Goal: Task Accomplishment & Management: Manage account settings

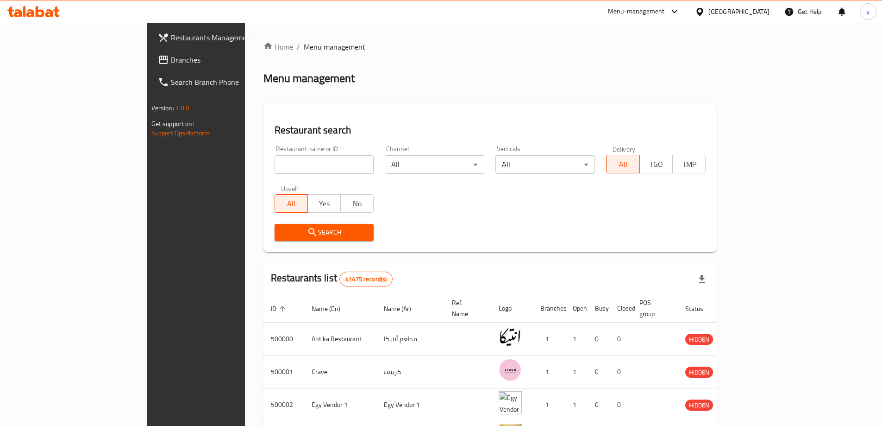
click at [763, 10] on div "[GEOGRAPHIC_DATA]" at bounding box center [739, 11] width 61 height 10
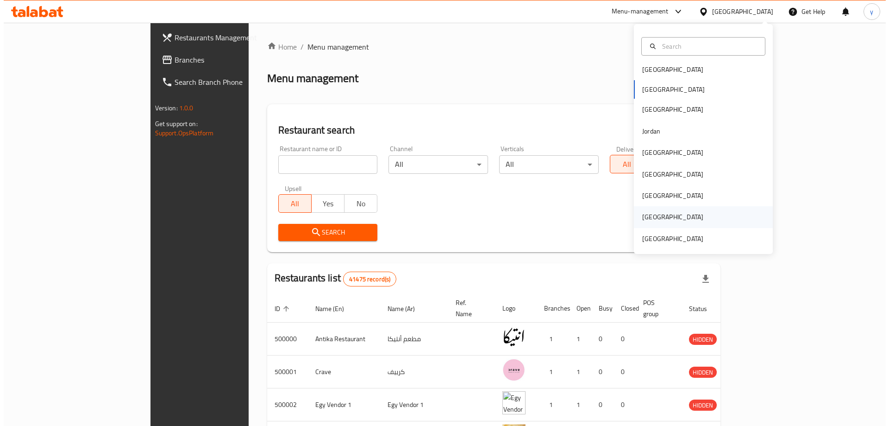
scroll to position [5, 0]
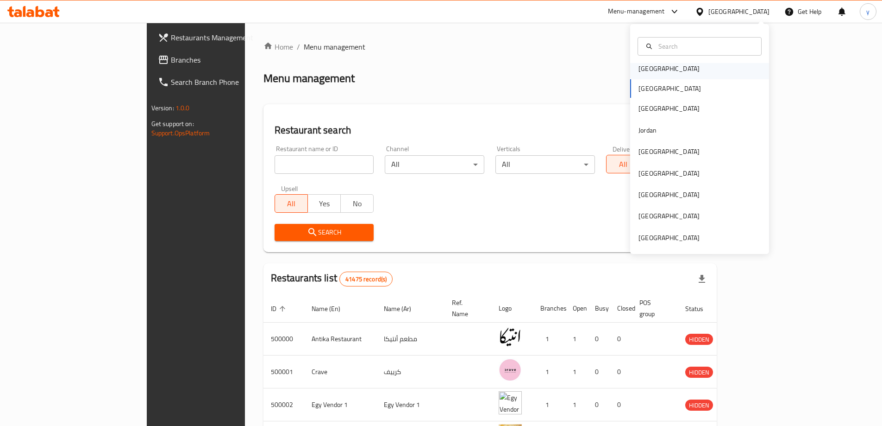
click at [659, 71] on div "[GEOGRAPHIC_DATA]" at bounding box center [669, 68] width 76 height 21
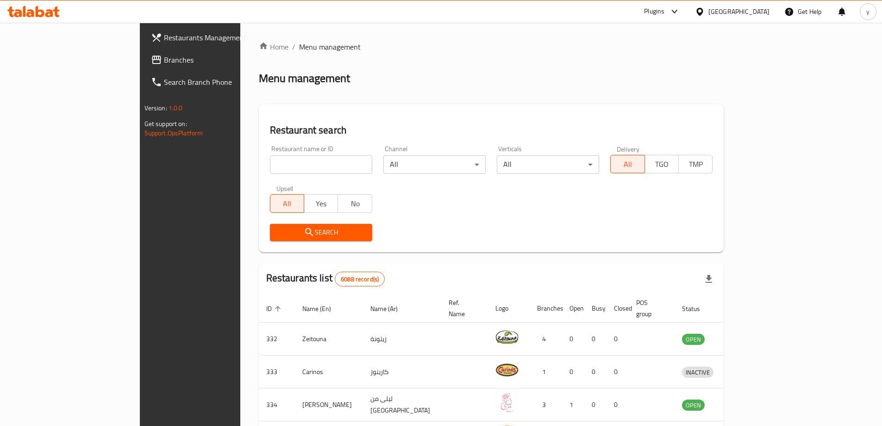
click at [272, 163] on input "search" at bounding box center [321, 164] width 102 height 19
paste input "9862"
type input "9862"
click at [271, 224] on button "Search" at bounding box center [321, 232] width 102 height 17
click at [271, 224] on div at bounding box center [441, 213] width 882 height 426
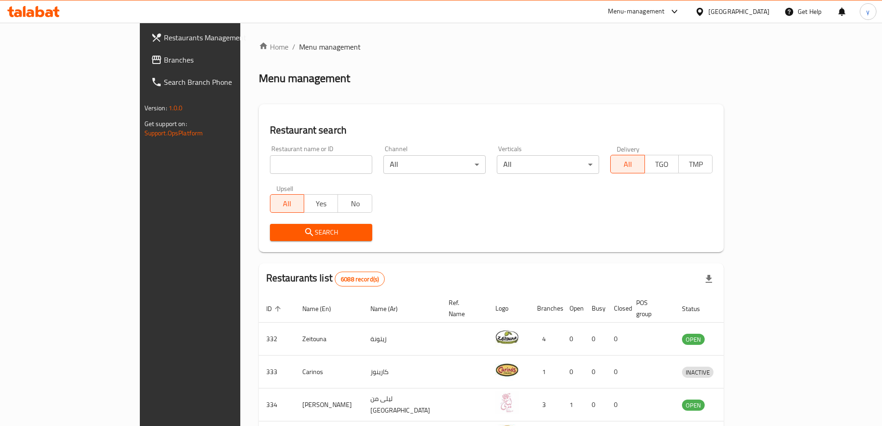
click at [270, 156] on input "search" at bounding box center [321, 164] width 102 height 19
paste input "9862"
type input "9862"
click at [277, 235] on span "Search" at bounding box center [321, 232] width 88 height 12
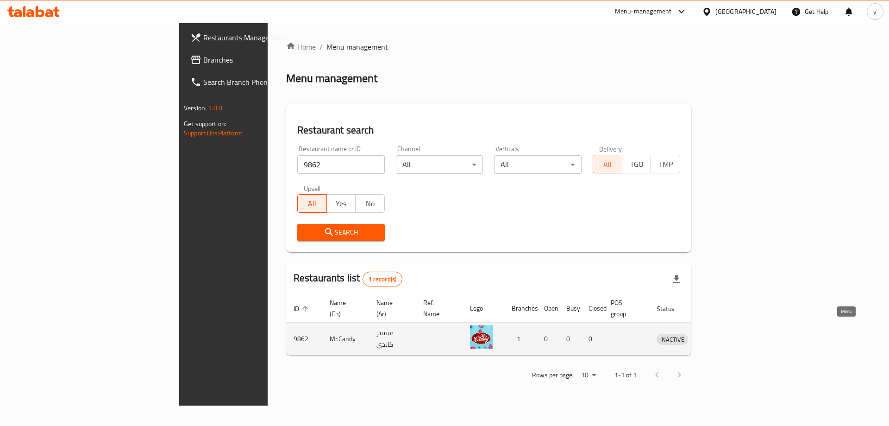
click at [724, 333] on link "enhanced table" at bounding box center [715, 338] width 17 height 11
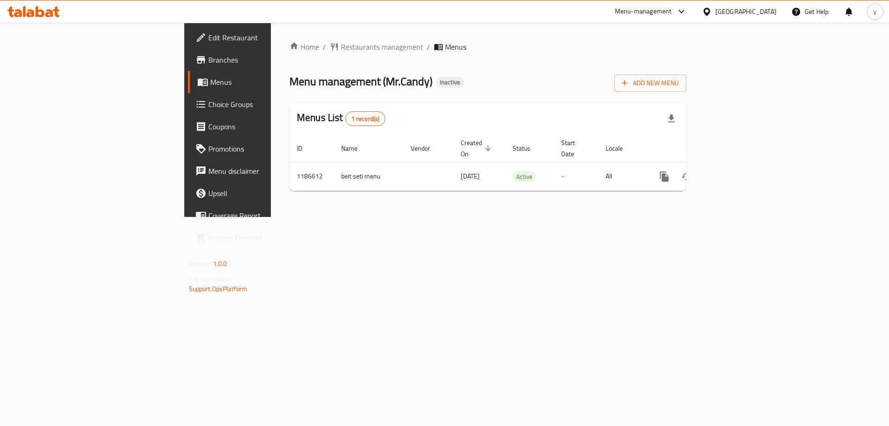
click at [195, 39] on span at bounding box center [201, 37] width 13 height 11
click at [686, 111] on div "Menus List 1 record(s)" at bounding box center [487, 118] width 397 height 31
click at [686, 90] on button "Add New Menu" at bounding box center [651, 83] width 72 height 17
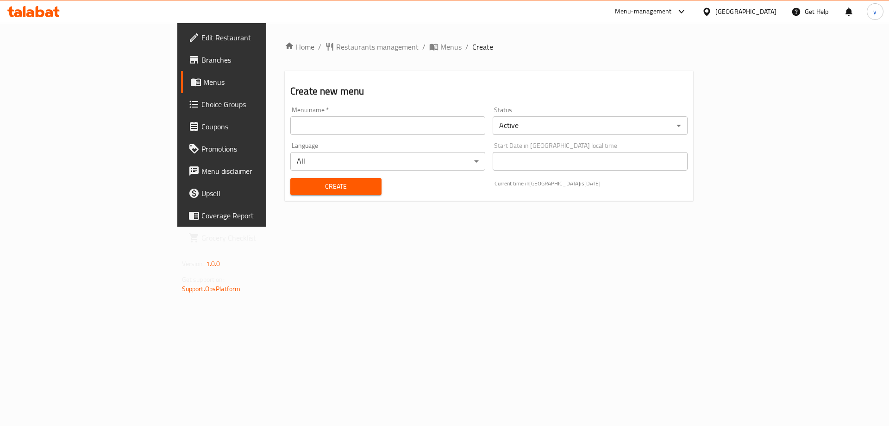
click at [400, 124] on input "text" at bounding box center [387, 125] width 195 height 19
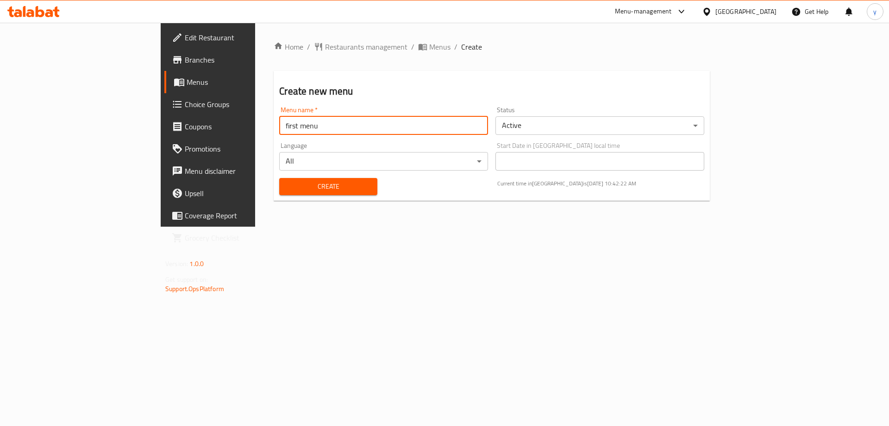
type input "first menu"
click at [287, 182] on span "Create" at bounding box center [328, 187] width 83 height 12
click at [164, 88] on link "Menus" at bounding box center [236, 82] width 145 height 22
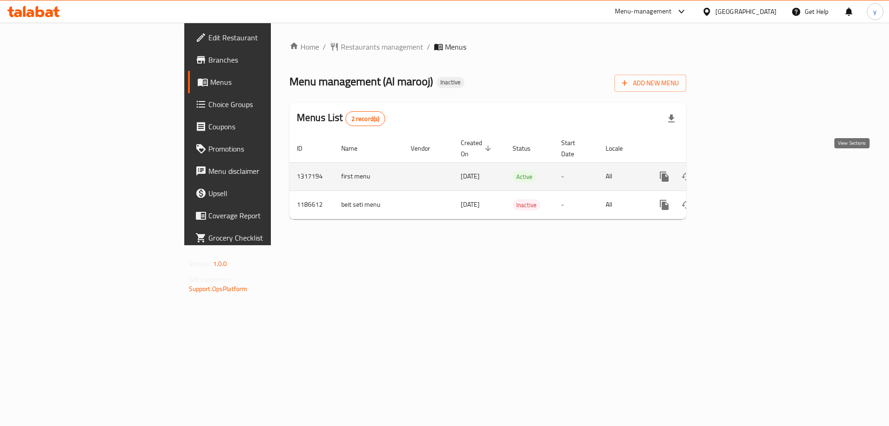
click at [737, 171] on icon "enhanced table" at bounding box center [731, 176] width 11 height 11
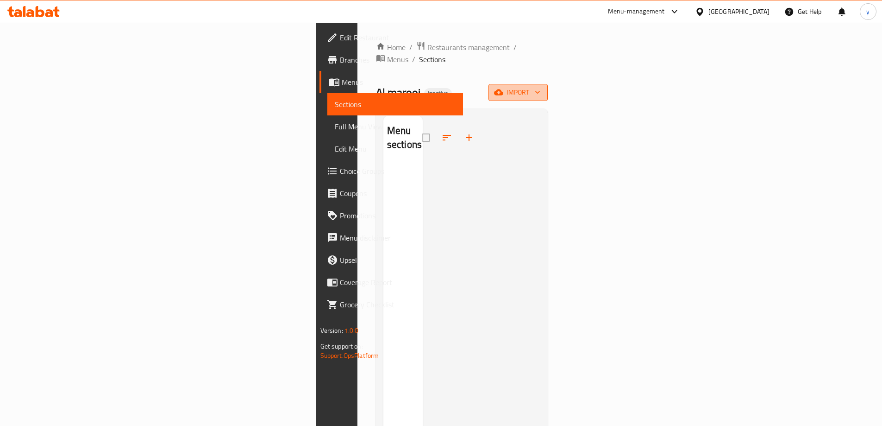
click at [541, 87] on span "import" at bounding box center [518, 93] width 44 height 12
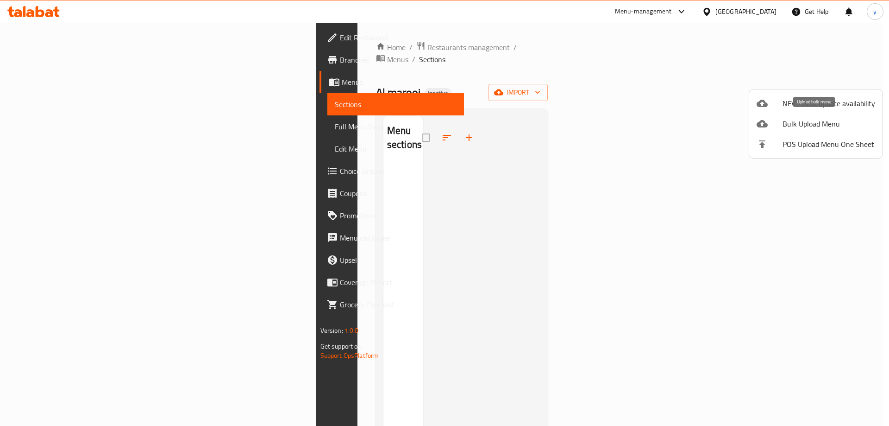
click at [778, 119] on div at bounding box center [770, 123] width 26 height 11
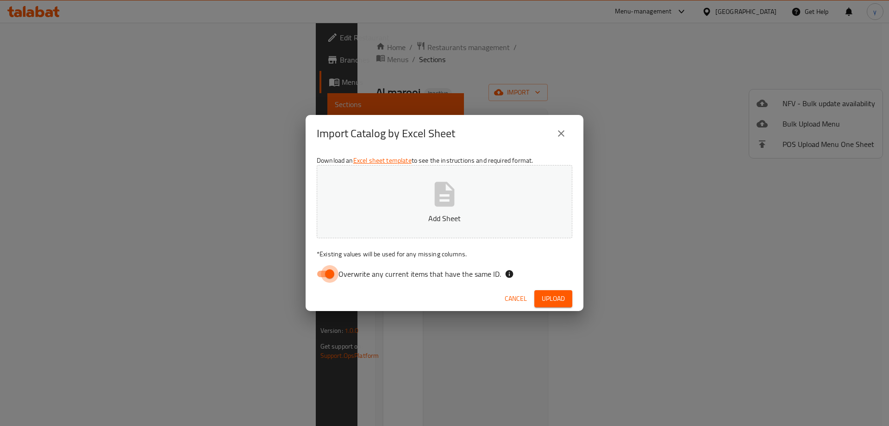
click at [327, 272] on input "Overwrite any current items that have the same ID." at bounding box center [329, 274] width 53 height 18
checkbox input "false"
click at [560, 295] on span "Upload" at bounding box center [553, 299] width 23 height 12
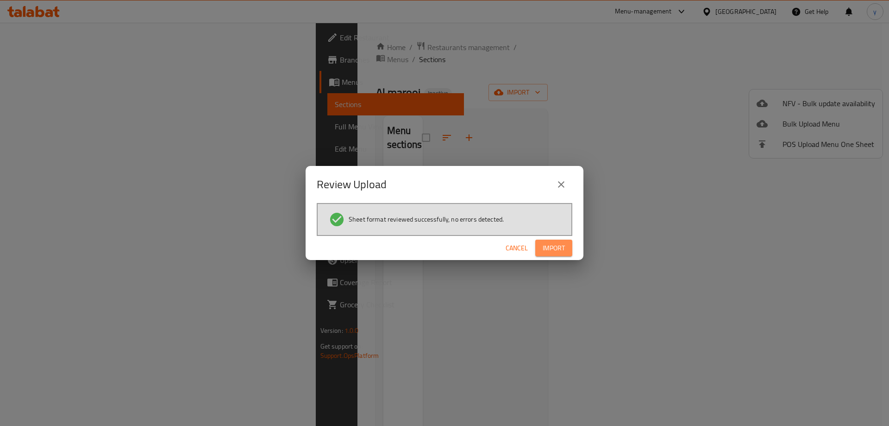
click at [563, 249] on span "Import" at bounding box center [554, 248] width 22 height 12
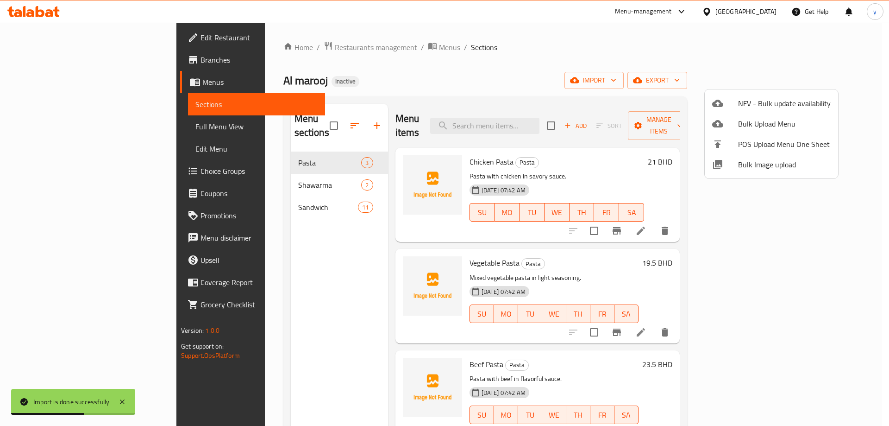
click at [52, 128] on div at bounding box center [444, 213] width 889 height 426
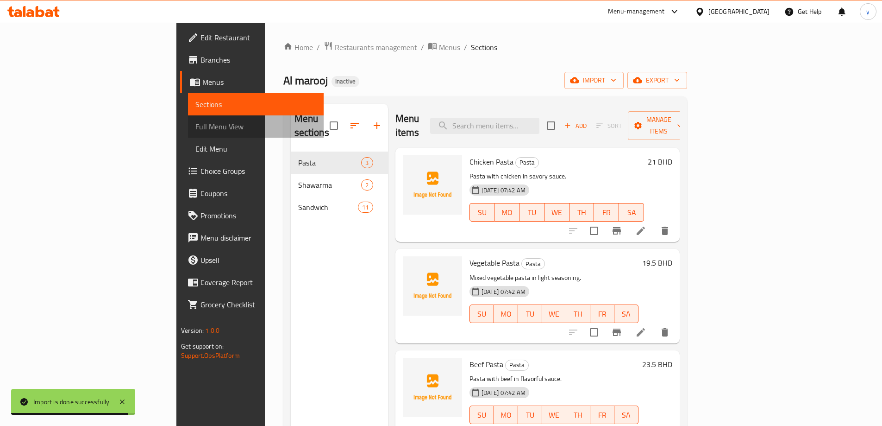
click at [195, 127] on span "Full Menu View" at bounding box center [255, 126] width 121 height 11
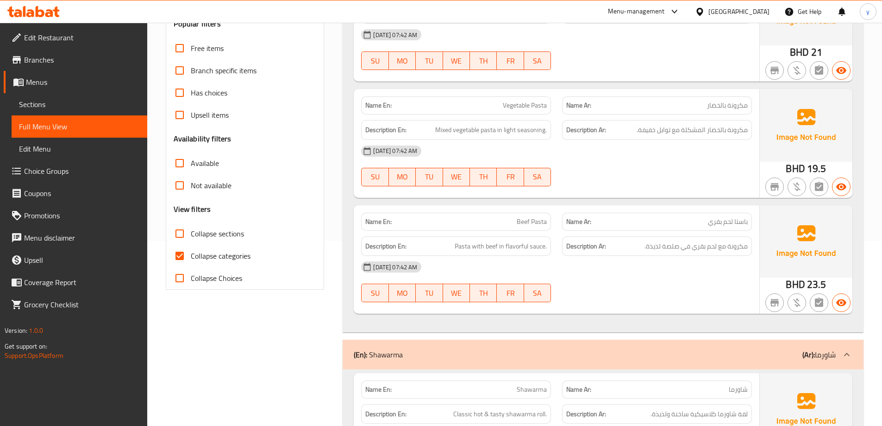
scroll to position [324, 0]
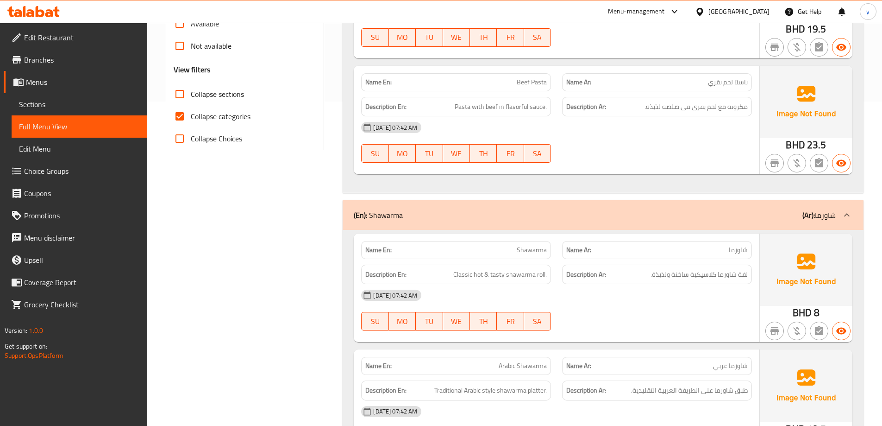
click at [183, 119] on input "Collapse categories" at bounding box center [180, 116] width 22 height 22
checkbox input "false"
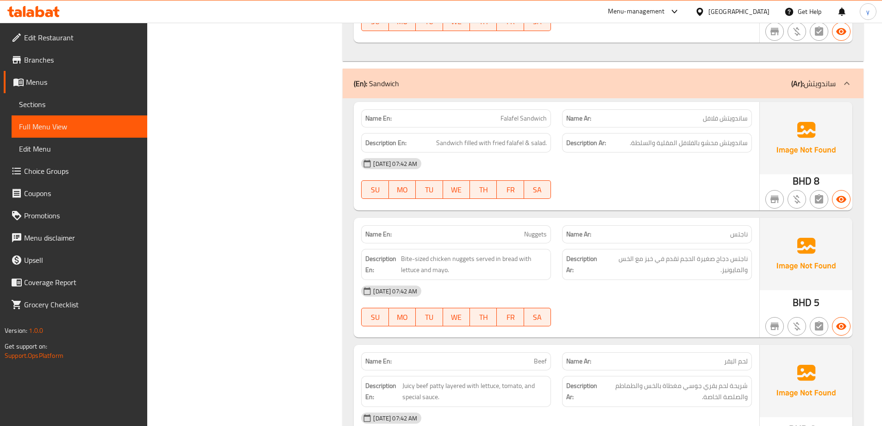
scroll to position [0, 0]
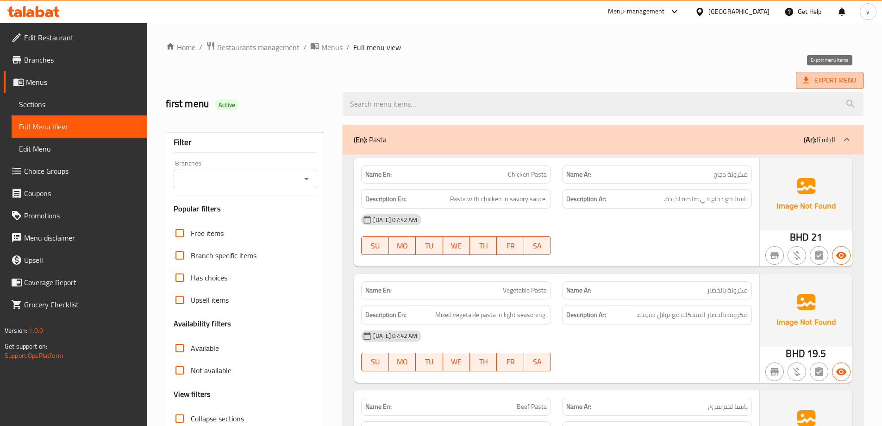
click at [817, 82] on span "Export Menu" at bounding box center [830, 81] width 53 height 12
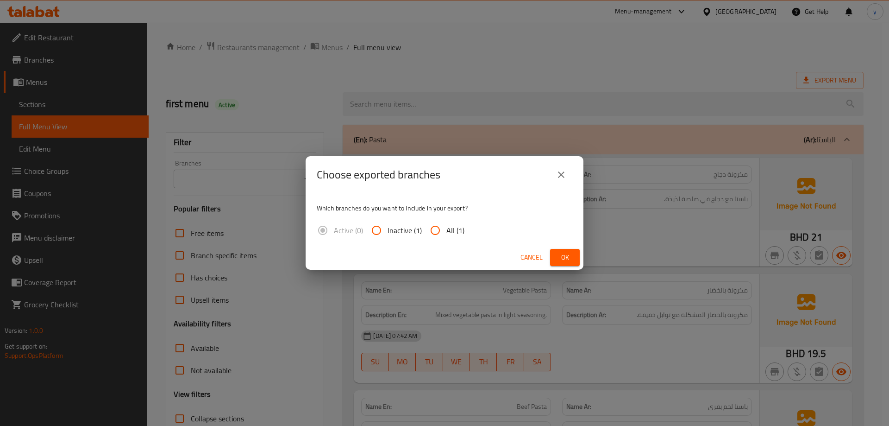
click at [440, 232] on input "All (1)" at bounding box center [435, 230] width 22 height 22
radio input "true"
click at [556, 253] on button "Ok" at bounding box center [565, 257] width 30 height 17
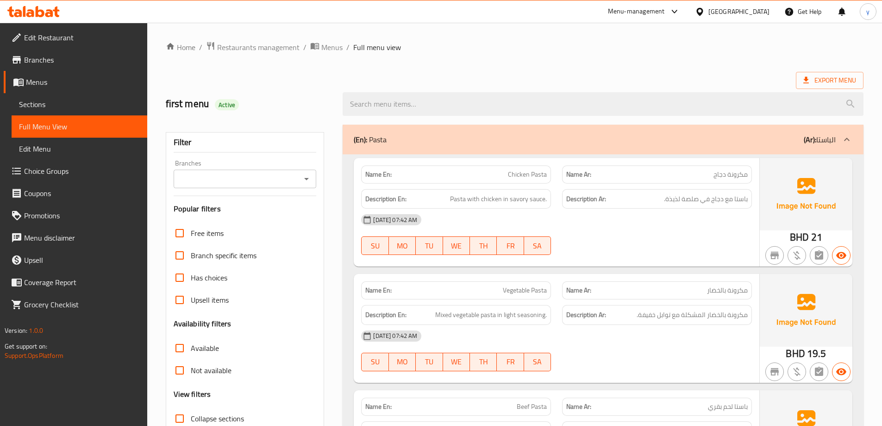
click at [106, 119] on link "Full Menu View" at bounding box center [80, 126] width 136 height 22
click at [84, 118] on link "Full Menu View" at bounding box center [80, 126] width 136 height 22
click at [51, 88] on link "Menus" at bounding box center [76, 82] width 144 height 22
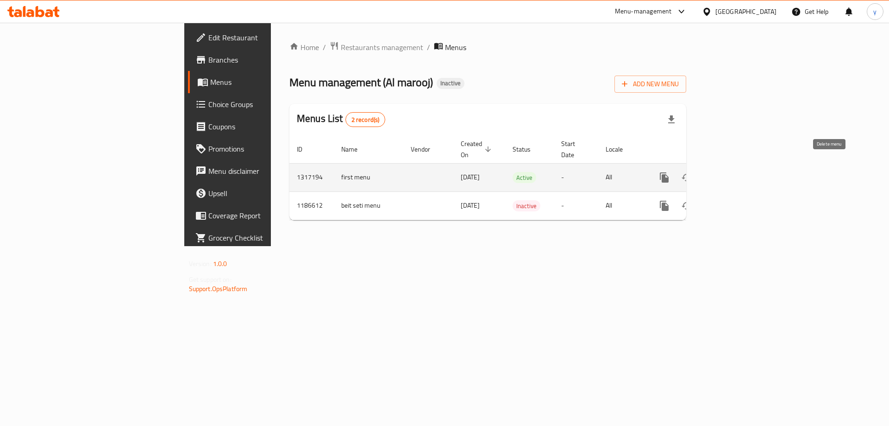
click at [712, 173] on icon "enhanced table" at bounding box center [709, 177] width 6 height 8
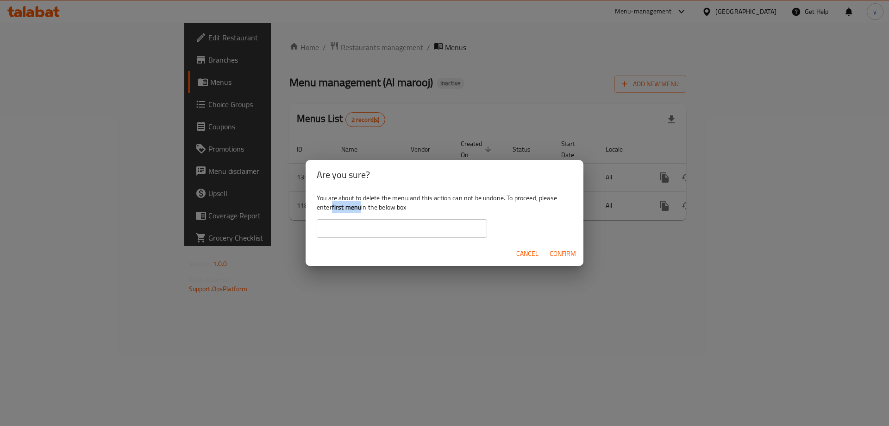
drag, startPoint x: 362, startPoint y: 206, endPoint x: 332, endPoint y: 212, distance: 31.2
click at [332, 212] on div "You are about to delete the menu and this action can not be undone. To proceed,…" at bounding box center [445, 215] width 278 height 52
copy div "first menu"
click at [326, 225] on input "text" at bounding box center [402, 228] width 170 height 19
paste input "first menu"
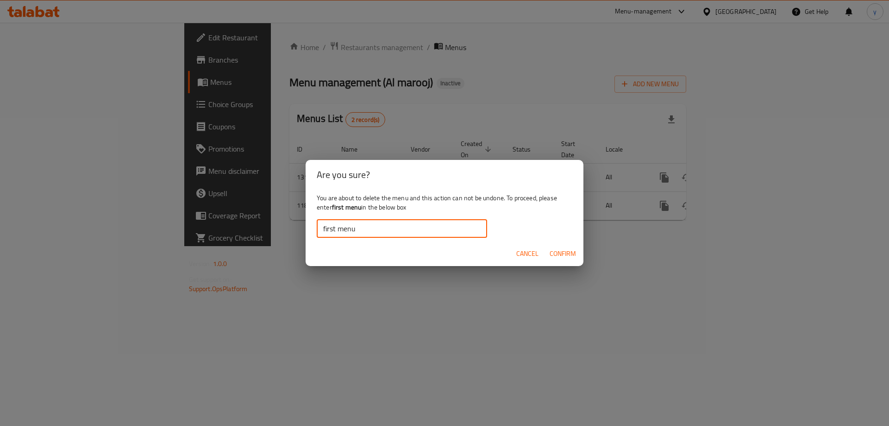
click at [578, 250] on button "Confirm" at bounding box center [563, 253] width 34 height 17
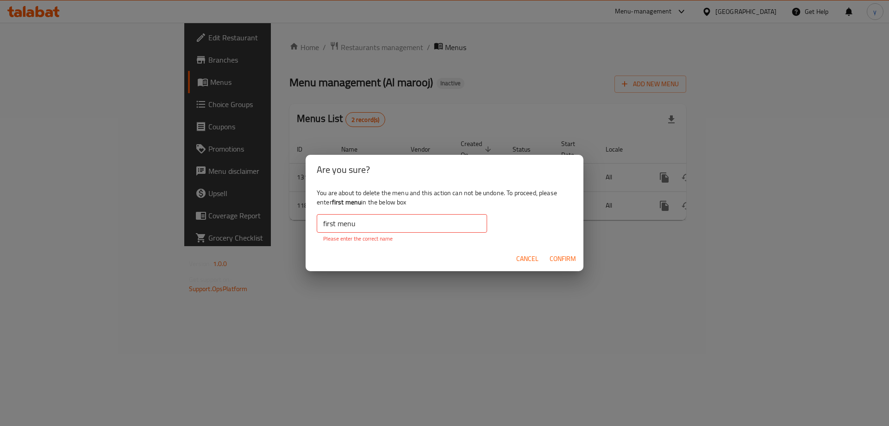
click at [323, 221] on input "first menu" at bounding box center [402, 223] width 170 height 19
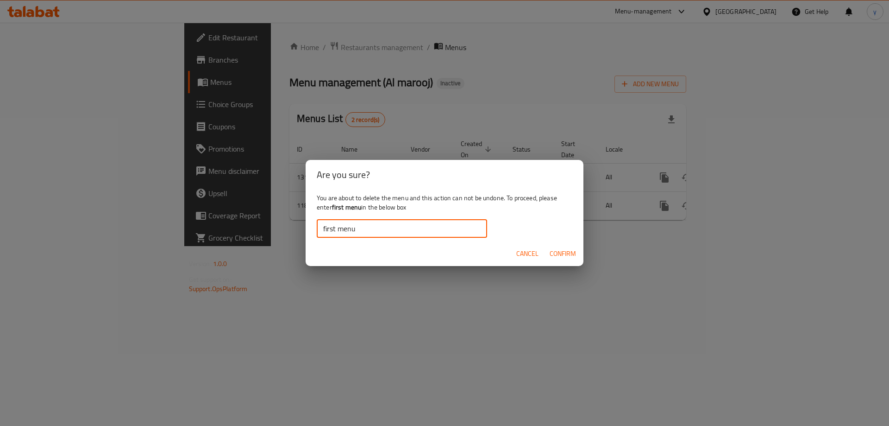
type input "first menu"
click at [558, 254] on span "Confirm" at bounding box center [563, 254] width 26 height 12
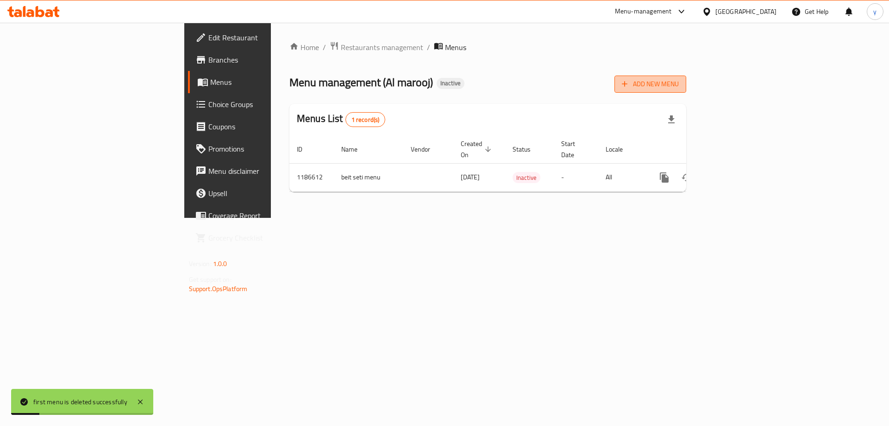
click at [679, 86] on span "Add New Menu" at bounding box center [650, 84] width 57 height 12
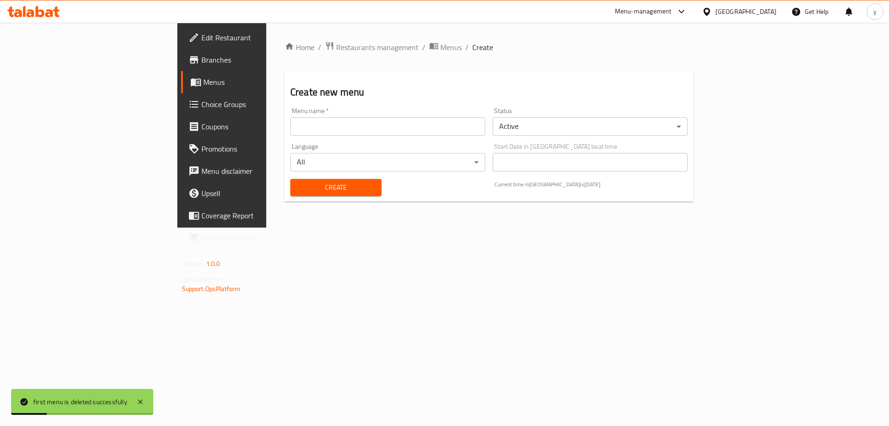
click at [415, 139] on div "Language All ​" at bounding box center [388, 157] width 202 height 36
click at [415, 132] on input "text" at bounding box center [387, 126] width 195 height 19
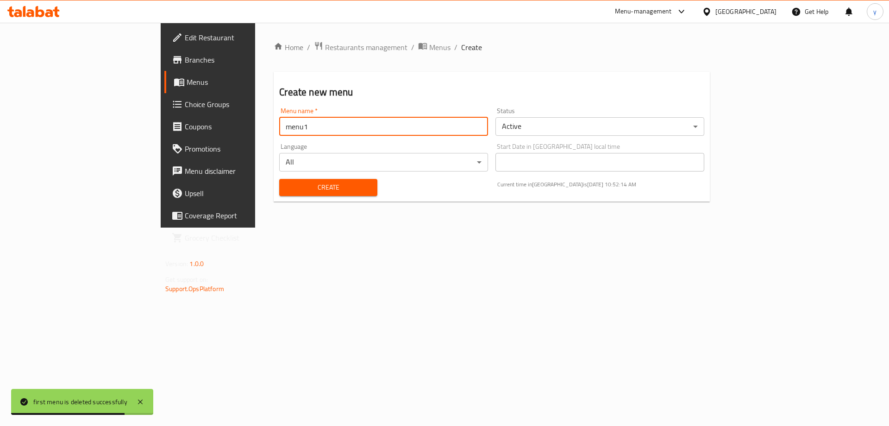
type input "menu1"
click at [343, 190] on div "Create Current time in [GEOGRAPHIC_DATA] is [DATE] 10:52:14 AM" at bounding box center [492, 187] width 436 height 28
click at [328, 183] on span "Create" at bounding box center [328, 188] width 83 height 12
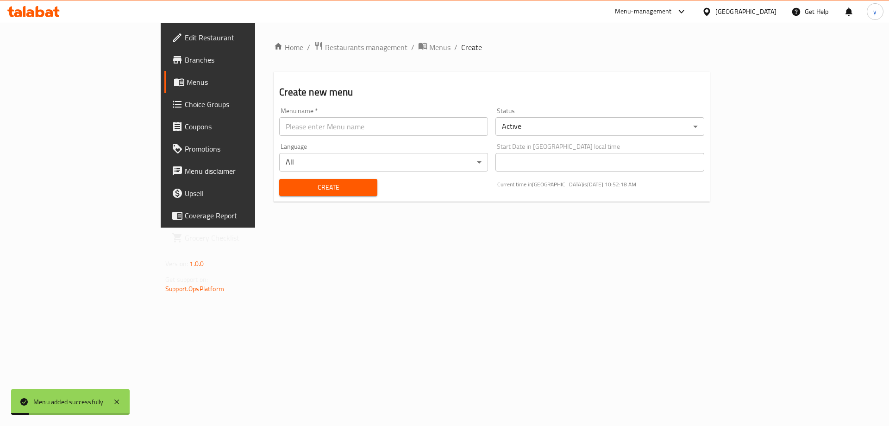
click at [187, 87] on span "Menus" at bounding box center [244, 81] width 115 height 11
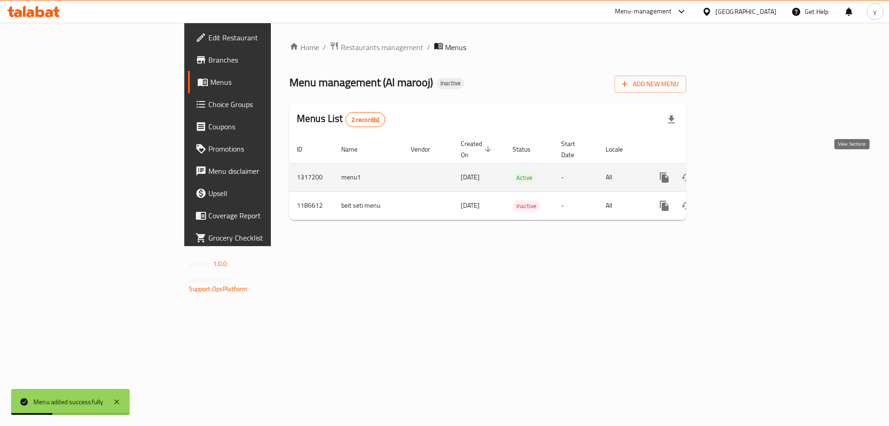
click at [737, 172] on icon "enhanced table" at bounding box center [731, 177] width 11 height 11
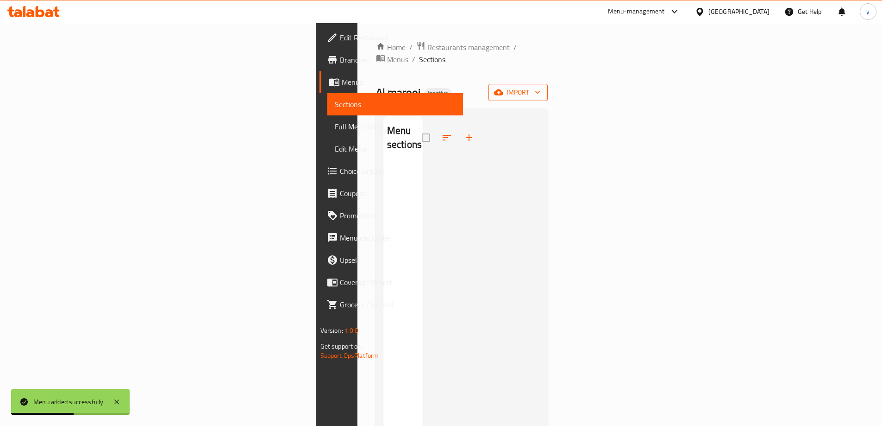
click at [541, 87] on span "import" at bounding box center [518, 93] width 44 height 12
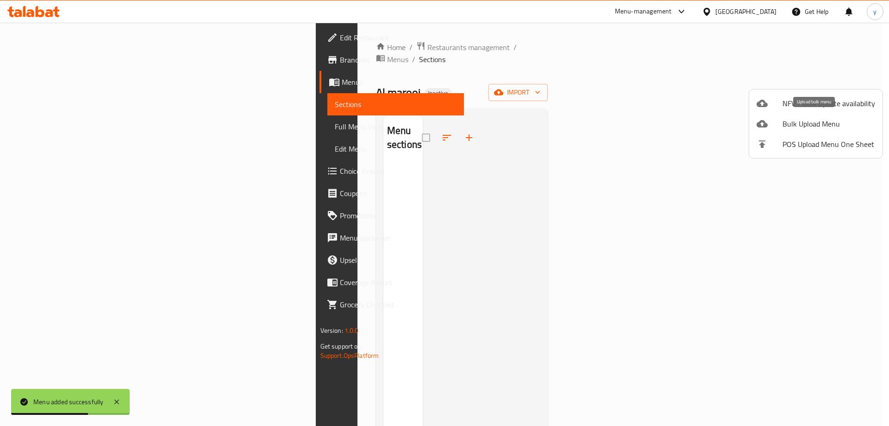
click at [806, 124] on span "Bulk Upload Menu" at bounding box center [829, 123] width 93 height 11
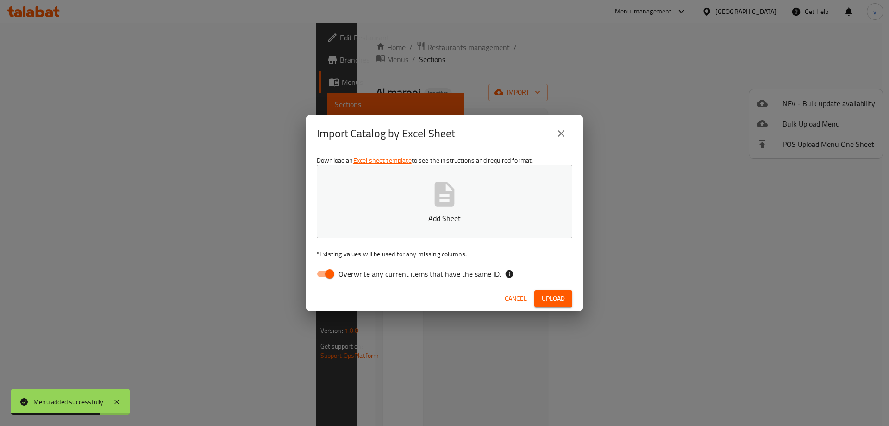
click at [324, 274] on input "Overwrite any current items that have the same ID." at bounding box center [329, 274] width 53 height 18
checkbox input "false"
click at [550, 295] on span "Upload" at bounding box center [553, 299] width 23 height 12
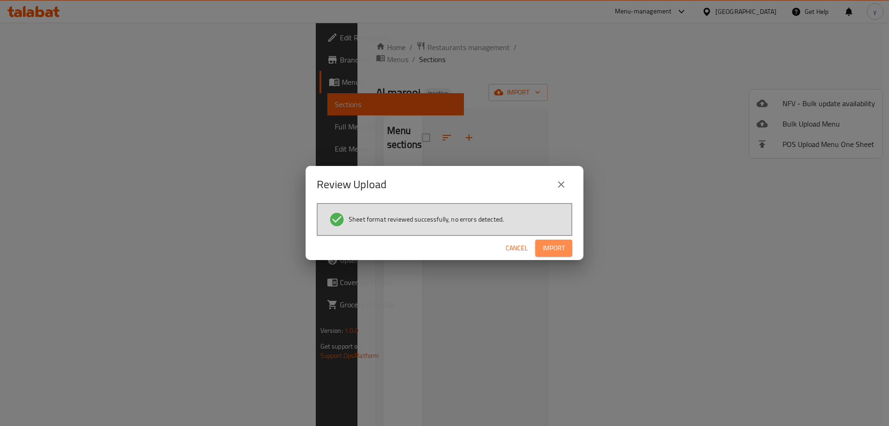
click at [554, 248] on span "Import" at bounding box center [554, 248] width 22 height 12
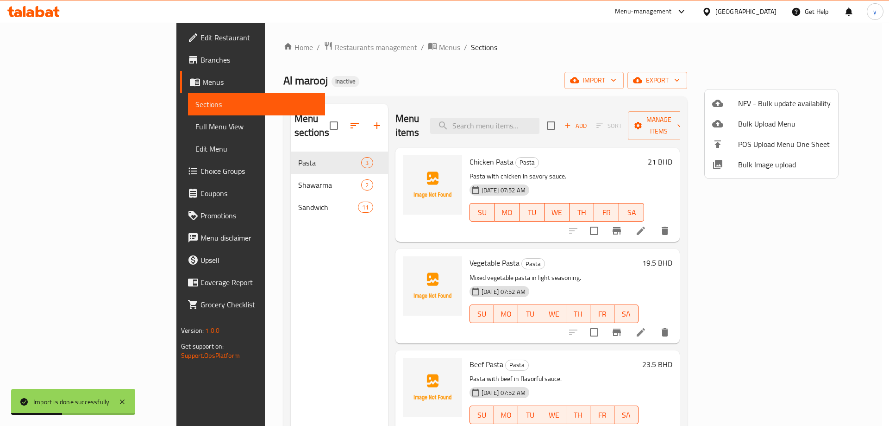
click at [65, 130] on div at bounding box center [444, 213] width 889 height 426
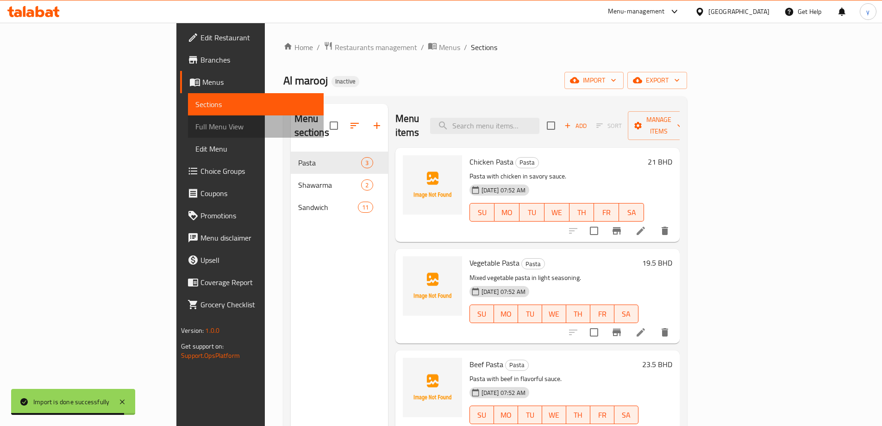
click at [195, 130] on span "Full Menu View" at bounding box center [255, 126] width 121 height 11
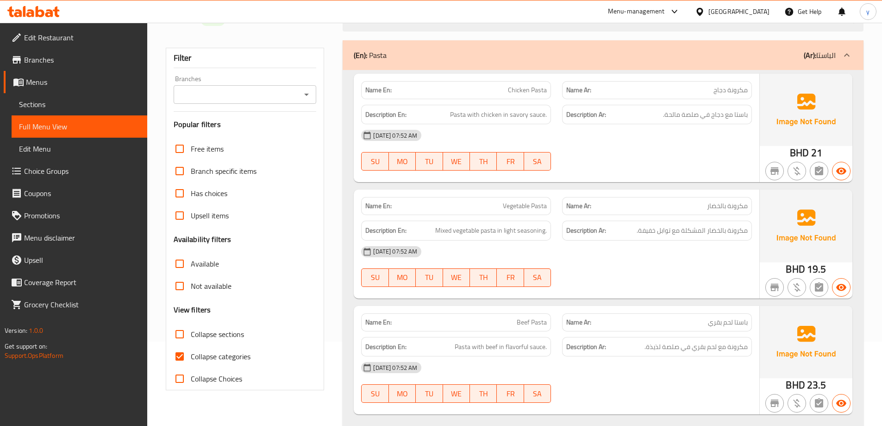
scroll to position [232, 0]
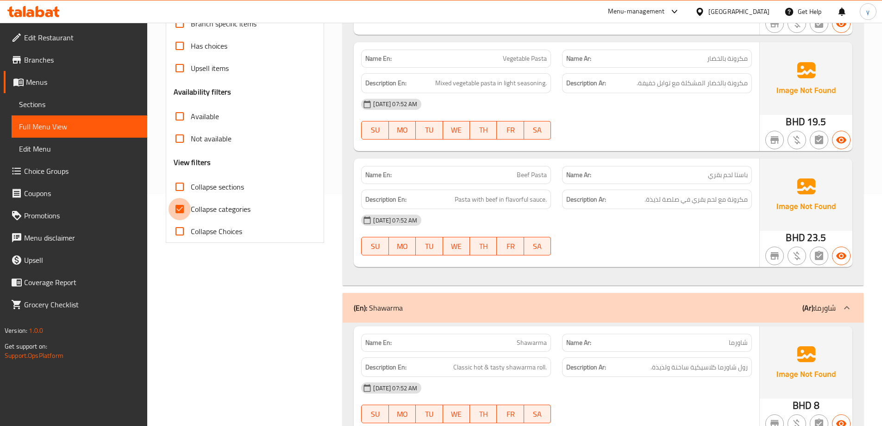
click at [183, 210] on input "Collapse categories" at bounding box center [180, 209] width 22 height 22
checkbox input "false"
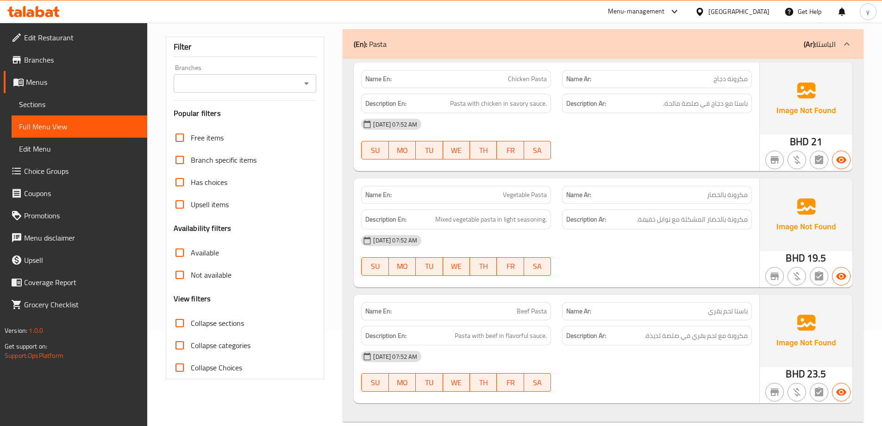
scroll to position [0, 0]
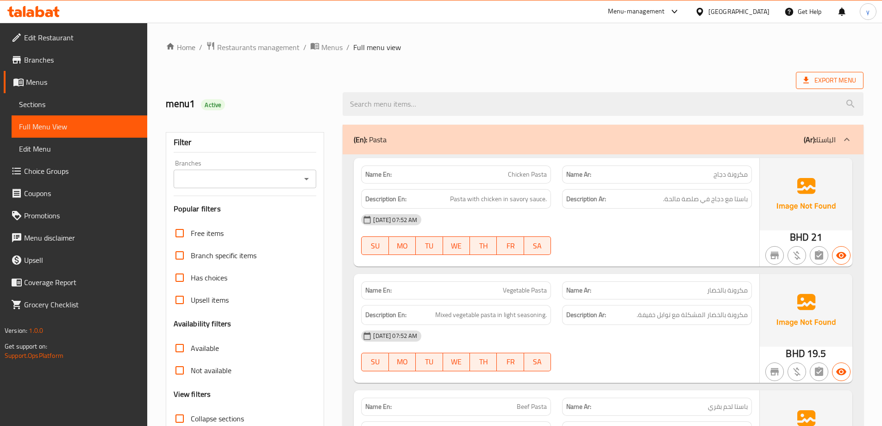
click at [820, 75] on span "Export Menu" at bounding box center [830, 81] width 53 height 12
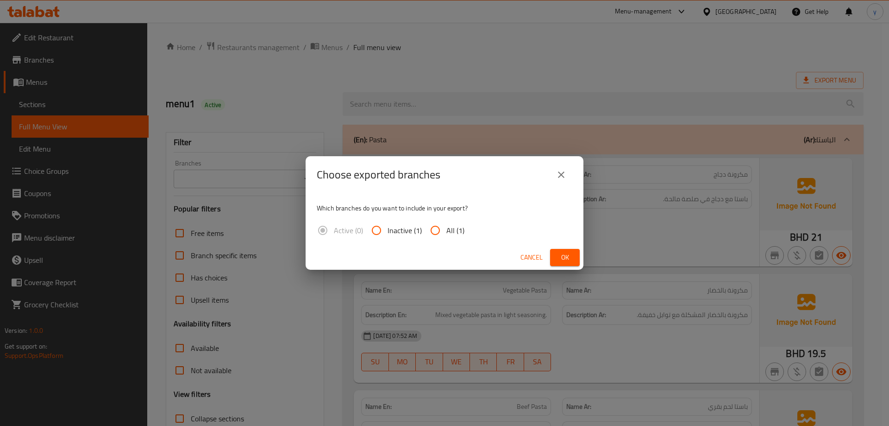
click at [449, 231] on span "All (1)" at bounding box center [455, 230] width 18 height 11
click at [446, 231] on input "All (1)" at bounding box center [435, 230] width 22 height 22
radio input "true"
click at [552, 250] on button "Ok" at bounding box center [565, 257] width 30 height 17
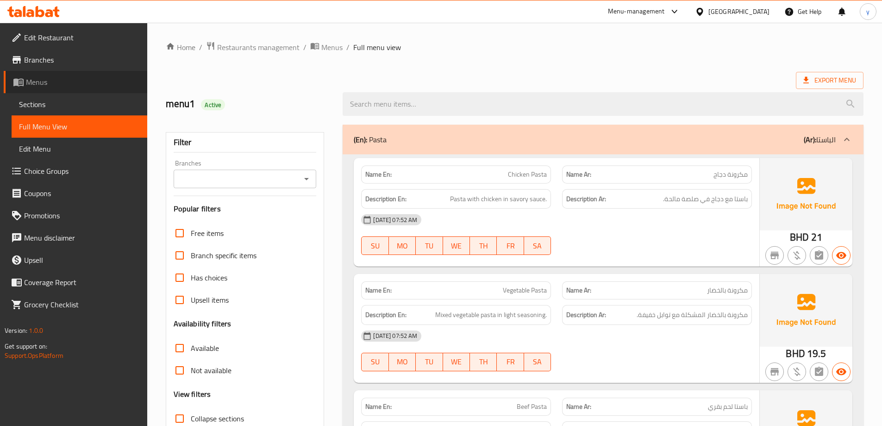
click at [68, 82] on span "Menus" at bounding box center [83, 81] width 114 height 11
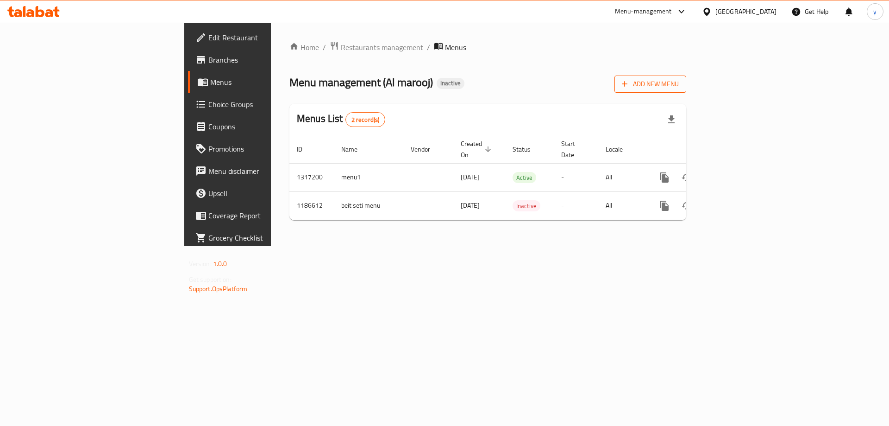
click at [686, 90] on button "Add New Menu" at bounding box center [651, 83] width 72 height 17
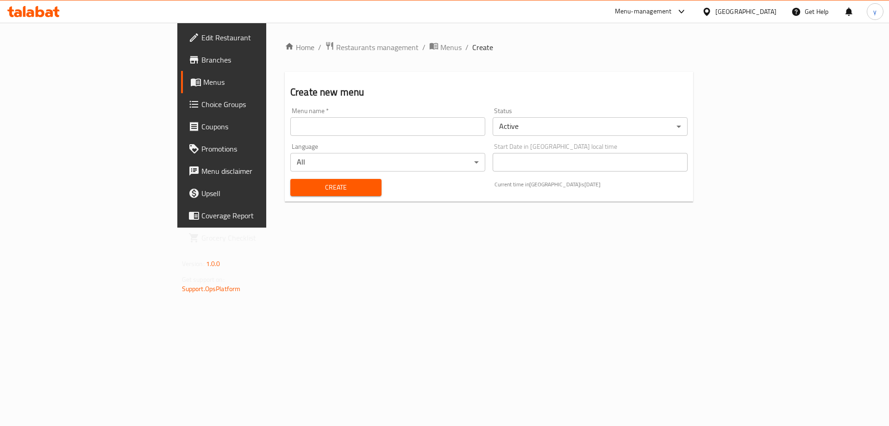
click at [471, 139] on div "Language All ​" at bounding box center [388, 157] width 202 height 36
click at [463, 132] on input "text" at bounding box center [387, 126] width 195 height 19
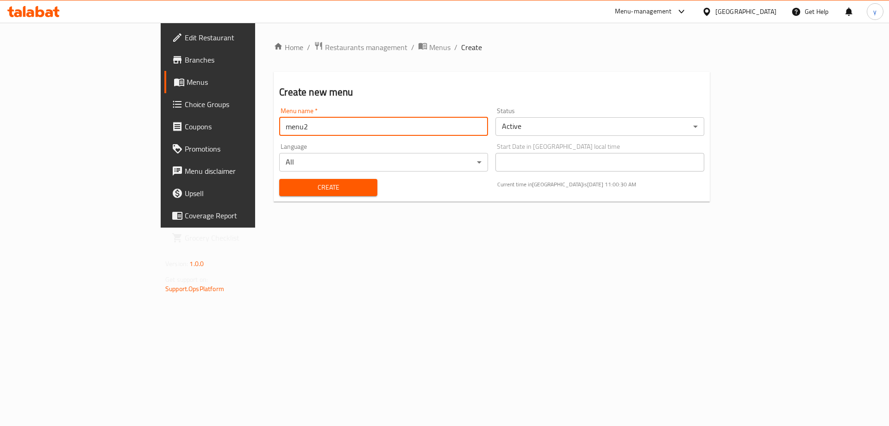
type input "menu2"
click at [279, 179] on button "Create" at bounding box center [328, 187] width 98 height 17
click at [187, 84] on span "Menus" at bounding box center [244, 81] width 115 height 11
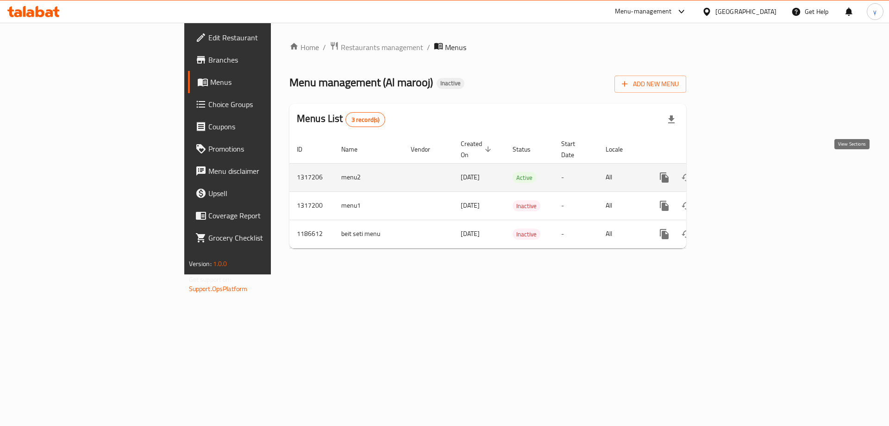
click at [737, 172] on icon "enhanced table" at bounding box center [731, 177] width 11 height 11
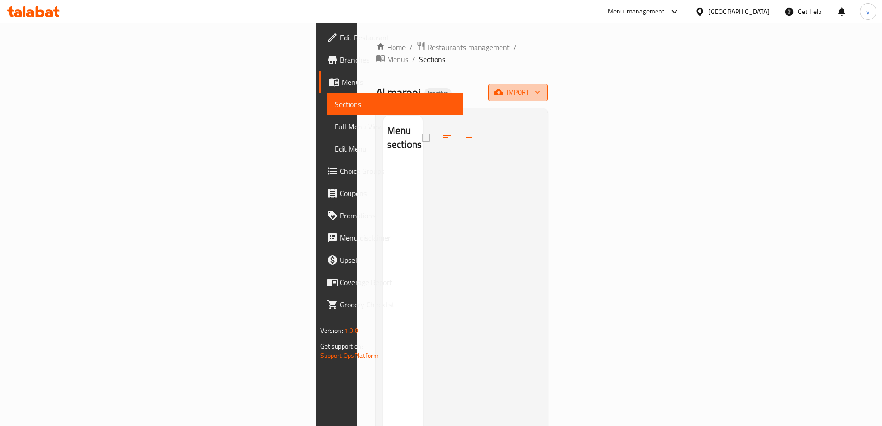
click at [541, 87] on span "import" at bounding box center [518, 93] width 44 height 12
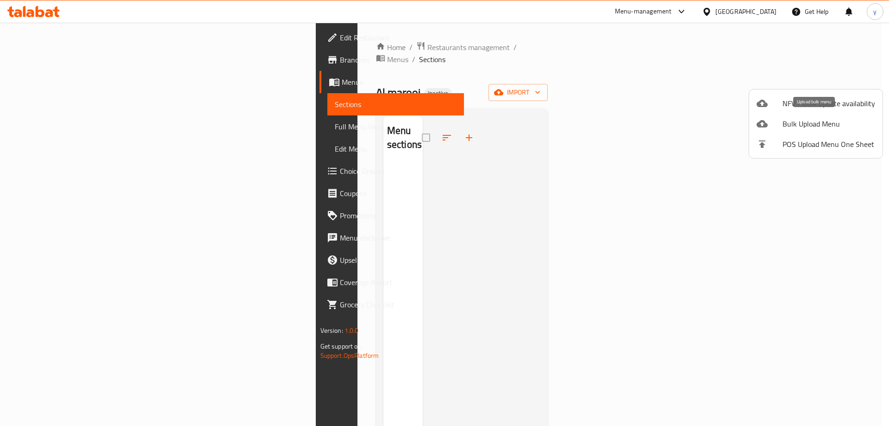
click at [788, 121] on span "Bulk Upload Menu" at bounding box center [829, 123] width 93 height 11
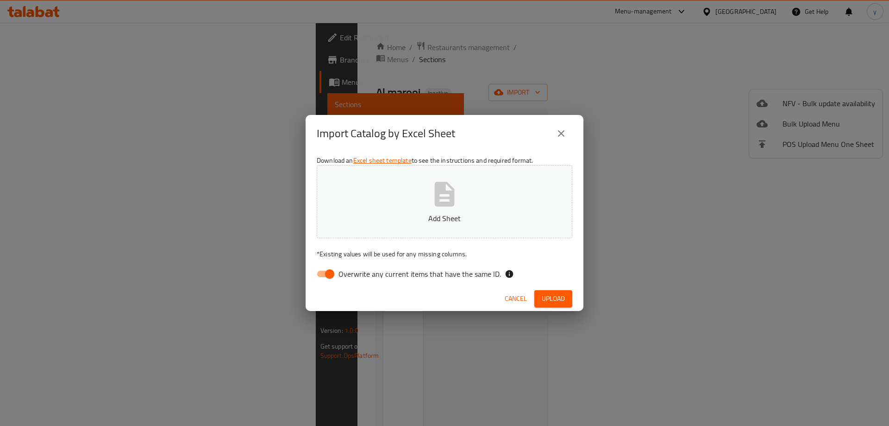
click at [323, 278] on input "Overwrite any current items that have the same ID." at bounding box center [329, 274] width 53 height 18
checkbox input "false"
click at [559, 299] on span "Upload" at bounding box center [553, 299] width 23 height 12
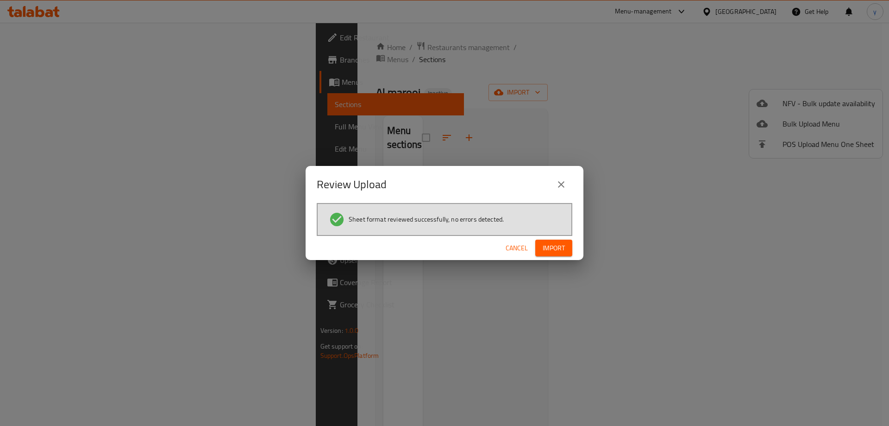
click at [554, 254] on button "Import" at bounding box center [553, 247] width 37 height 17
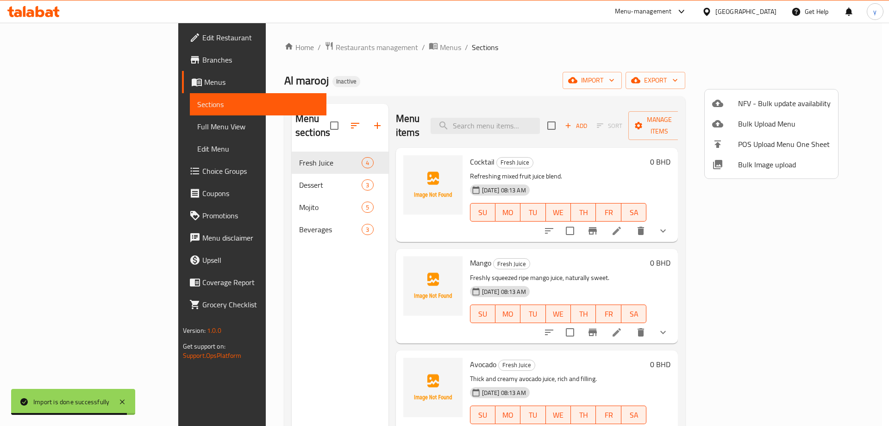
click at [84, 128] on div at bounding box center [444, 213] width 889 height 426
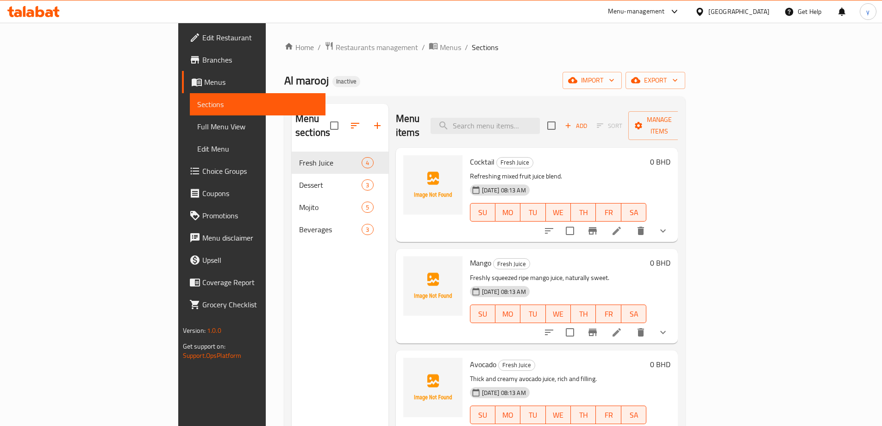
click at [197, 129] on span "Full Menu View" at bounding box center [257, 126] width 121 height 11
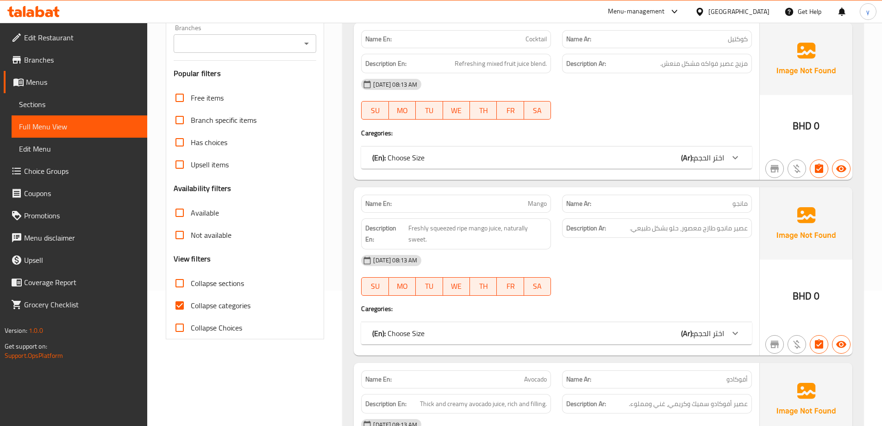
scroll to position [139, 0]
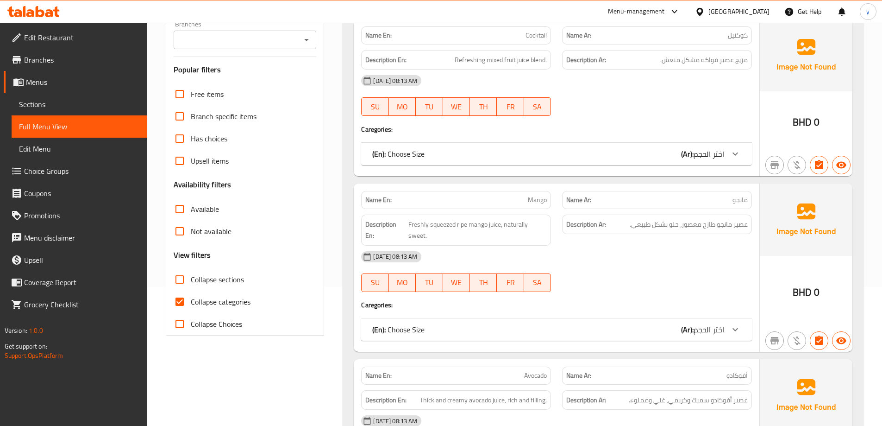
click at [180, 298] on input "Collapse categories" at bounding box center [180, 301] width 22 height 22
checkbox input "false"
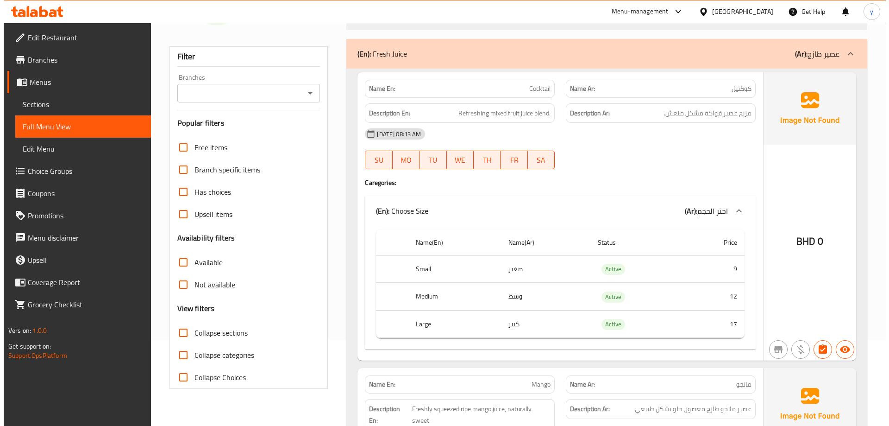
scroll to position [0, 0]
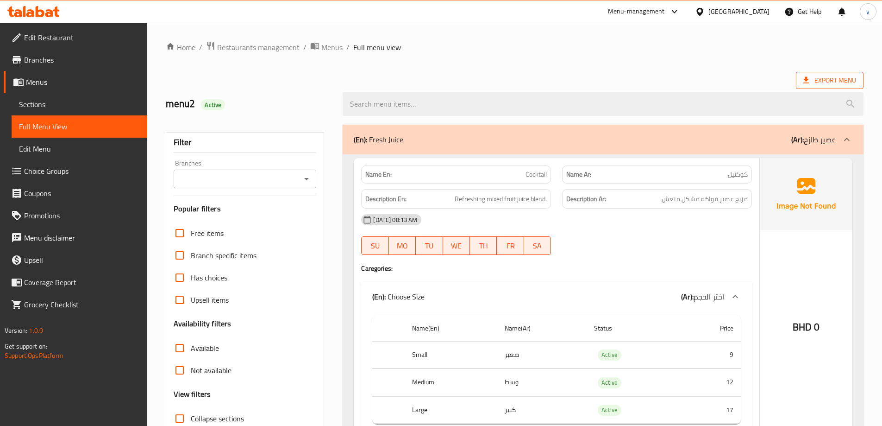
click at [846, 86] on span "Export Menu" at bounding box center [830, 80] width 68 height 17
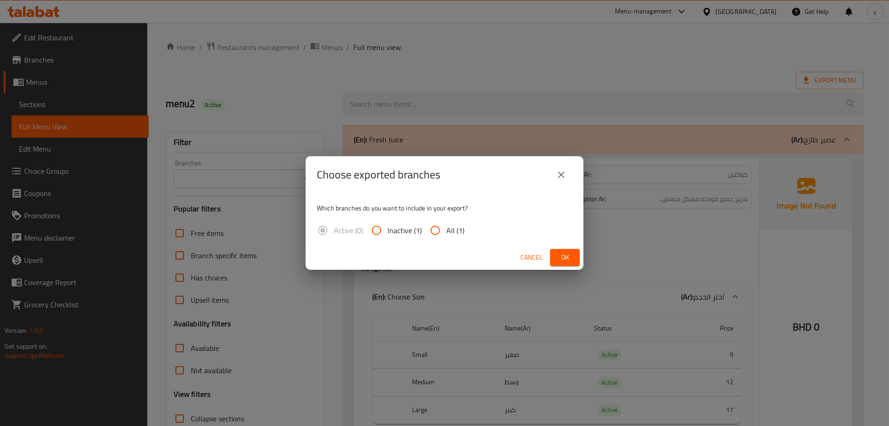
click at [453, 229] on span "All (1)" at bounding box center [455, 230] width 18 height 11
click at [446, 229] on input "All (1)" at bounding box center [435, 230] width 22 height 22
radio input "true"
click at [560, 262] on span "Ok" at bounding box center [565, 257] width 15 height 12
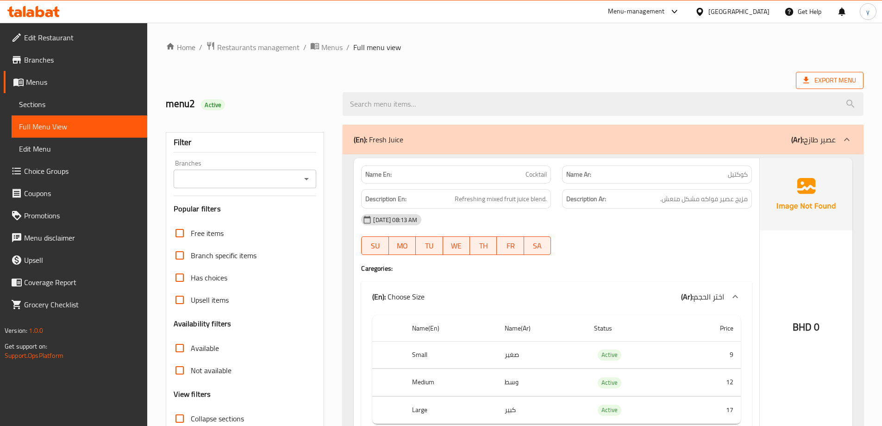
click at [813, 84] on span "Export Menu" at bounding box center [830, 81] width 53 height 12
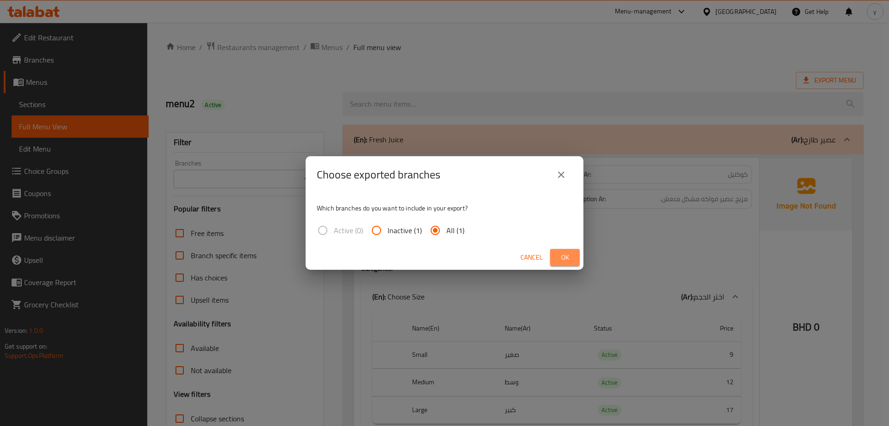
click at [553, 251] on button "Ok" at bounding box center [565, 257] width 30 height 17
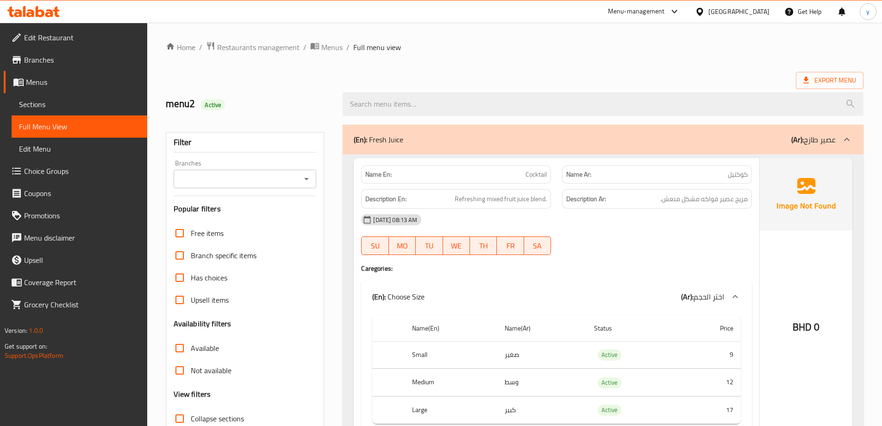
click at [120, 122] on span "Full Menu View" at bounding box center [79, 126] width 121 height 11
click at [103, 107] on span "Sections" at bounding box center [79, 104] width 121 height 11
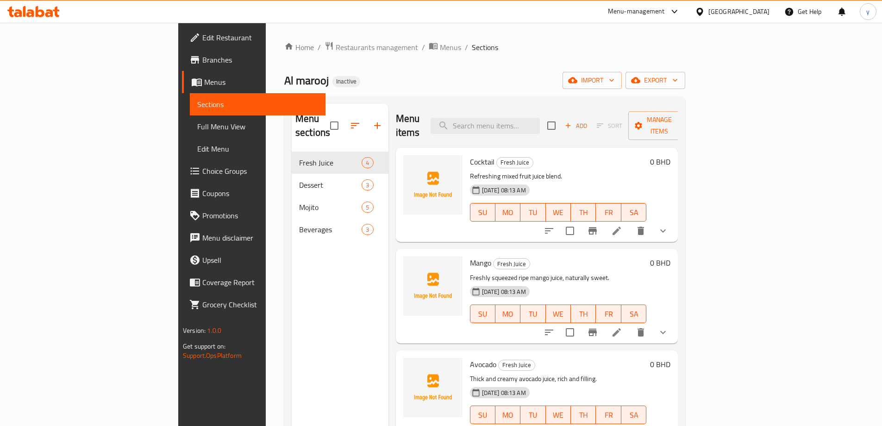
click at [182, 88] on link "Menus" at bounding box center [254, 82] width 144 height 22
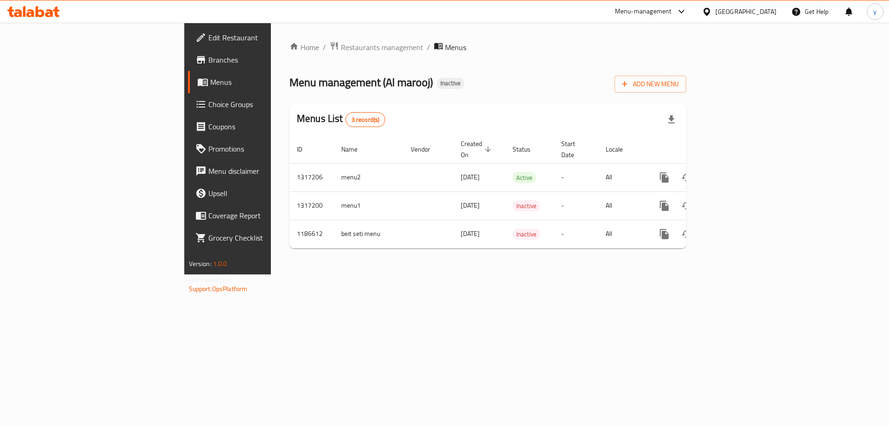
click at [686, 95] on div "Home / Restaurants management / Menus Menu management ( Al marooj ) Inactive Ad…" at bounding box center [487, 148] width 397 height 214
click at [679, 84] on span "Add New Menu" at bounding box center [650, 84] width 57 height 12
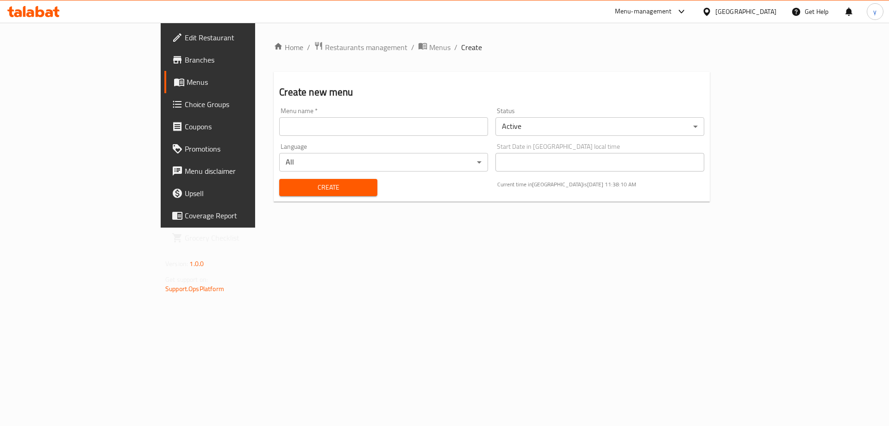
click at [434, 129] on input "text" at bounding box center [383, 126] width 209 height 19
type input "menu3"
click at [330, 182] on button "Create" at bounding box center [328, 187] width 98 height 17
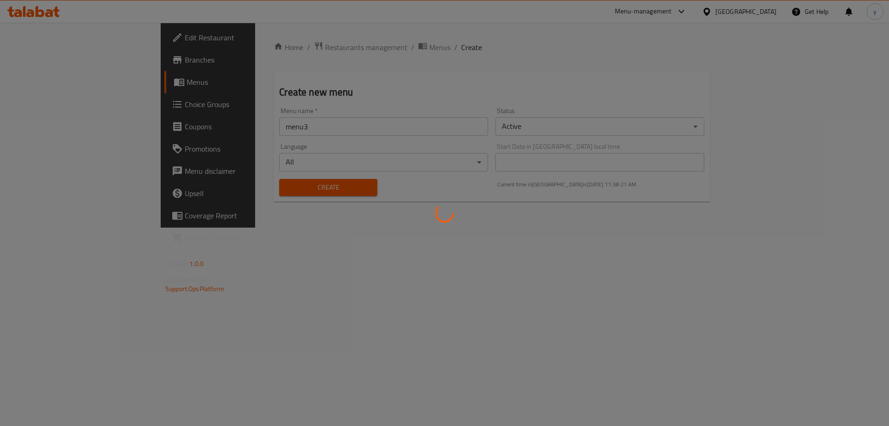
click at [279, 189] on div at bounding box center [444, 213] width 889 height 426
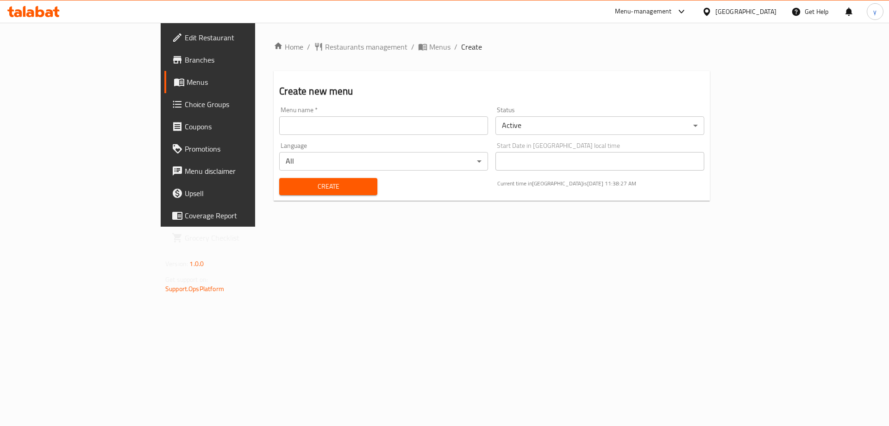
click at [187, 87] on span "Menus" at bounding box center [244, 81] width 115 height 11
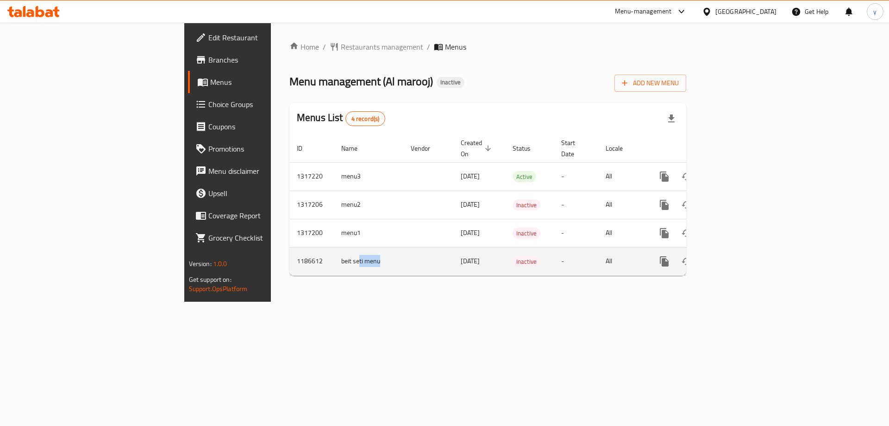
drag, startPoint x: 236, startPoint y: 246, endPoint x: 279, endPoint y: 253, distance: 43.6
click at [334, 253] on td "beit seti menu" at bounding box center [368, 261] width 69 height 28
drag, startPoint x: 203, startPoint y: 247, endPoint x: 265, endPoint y: 257, distance: 62.3
click at [289, 255] on tr "1186612 beit seti menu 23/08/2023 Inactive - All" at bounding box center [519, 261] width 460 height 28
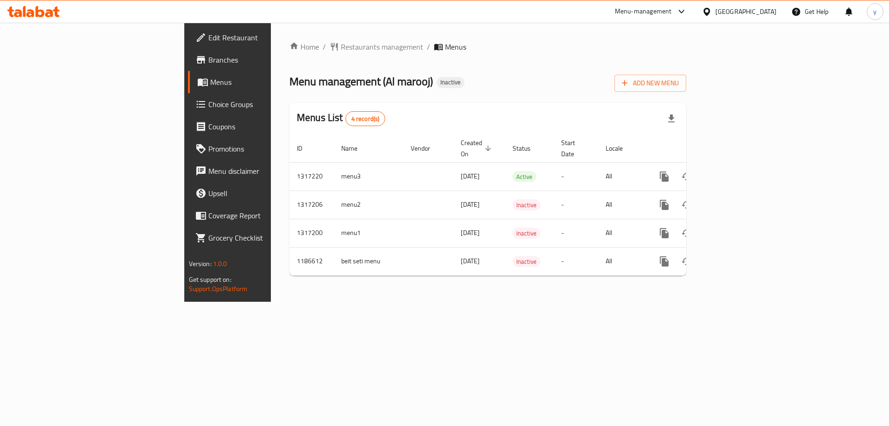
click at [279, 302] on div "Home / Restaurants management / Menus Menu management ( Al marooj ) Inactive Ad…" at bounding box center [488, 162] width 434 height 279
click at [327, 302] on div "Home / Restaurants management / Menus Menu management ( Al marooj ) Inactive Ad…" at bounding box center [488, 162] width 434 height 279
